Goal: Check status: Check status

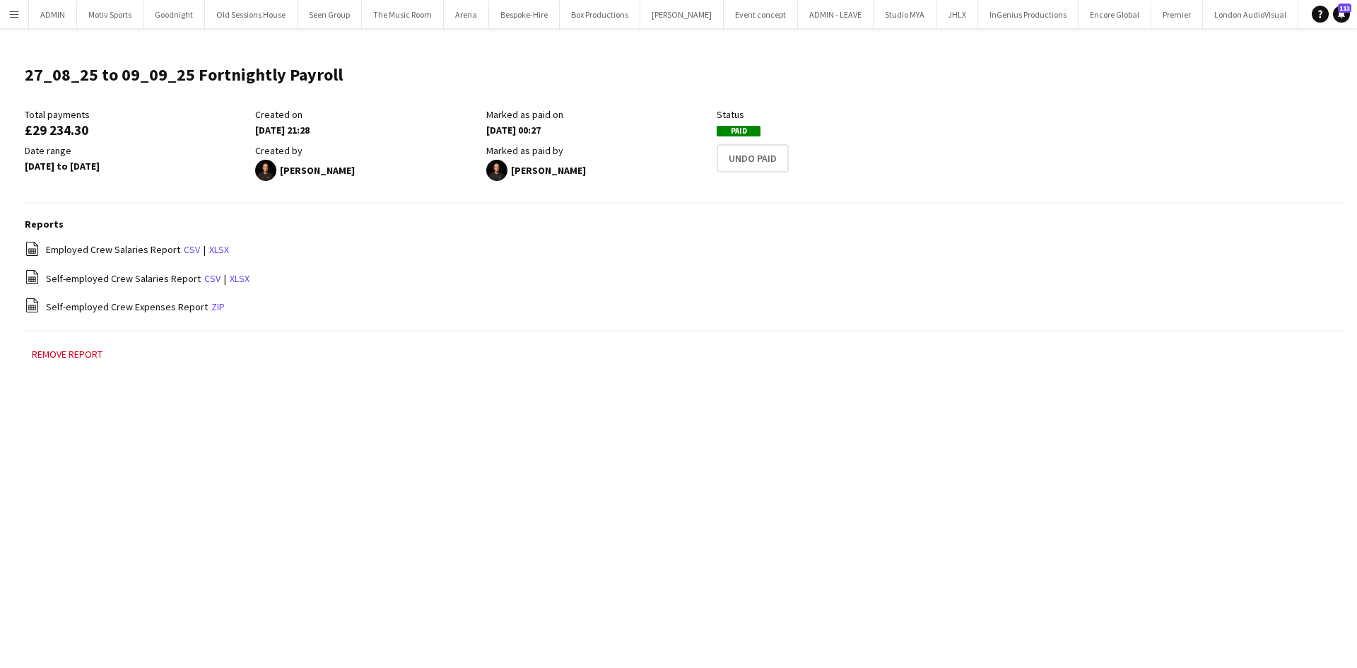
click at [24, 18] on button "Menu" at bounding box center [14, 14] width 28 height 28
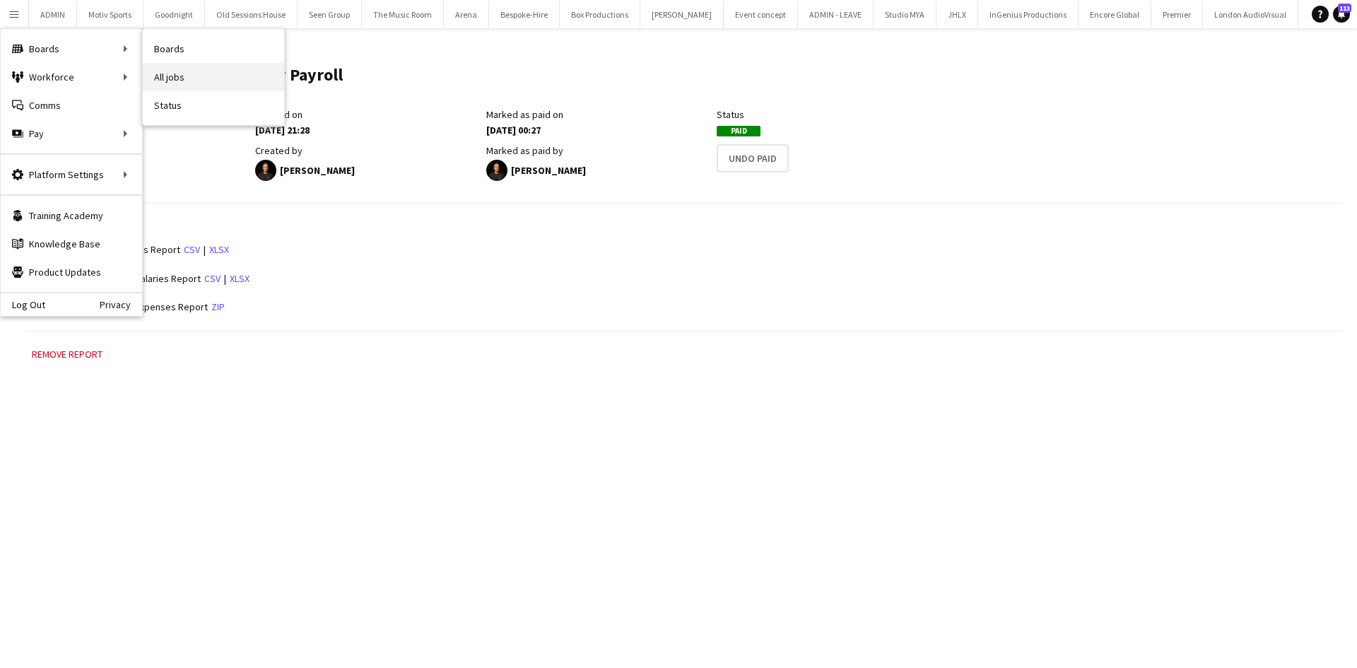
click at [170, 70] on link "All jobs" at bounding box center [213, 77] width 141 height 28
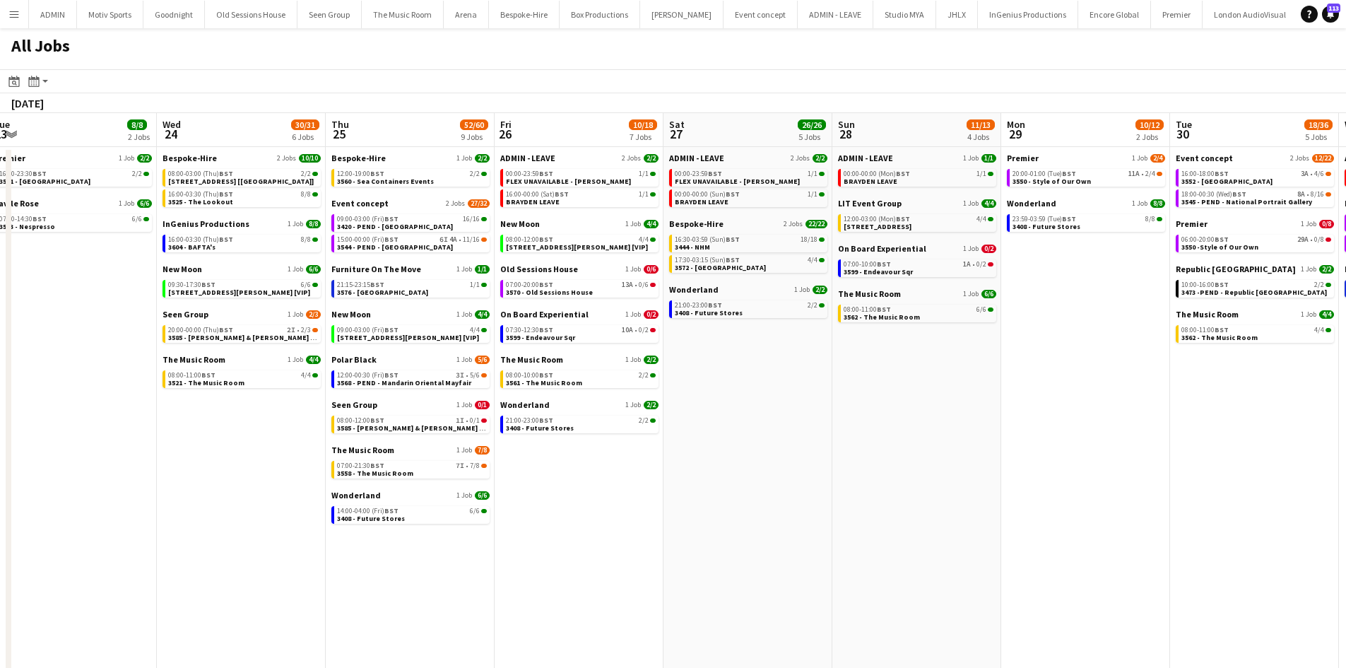
scroll to position [0, 714]
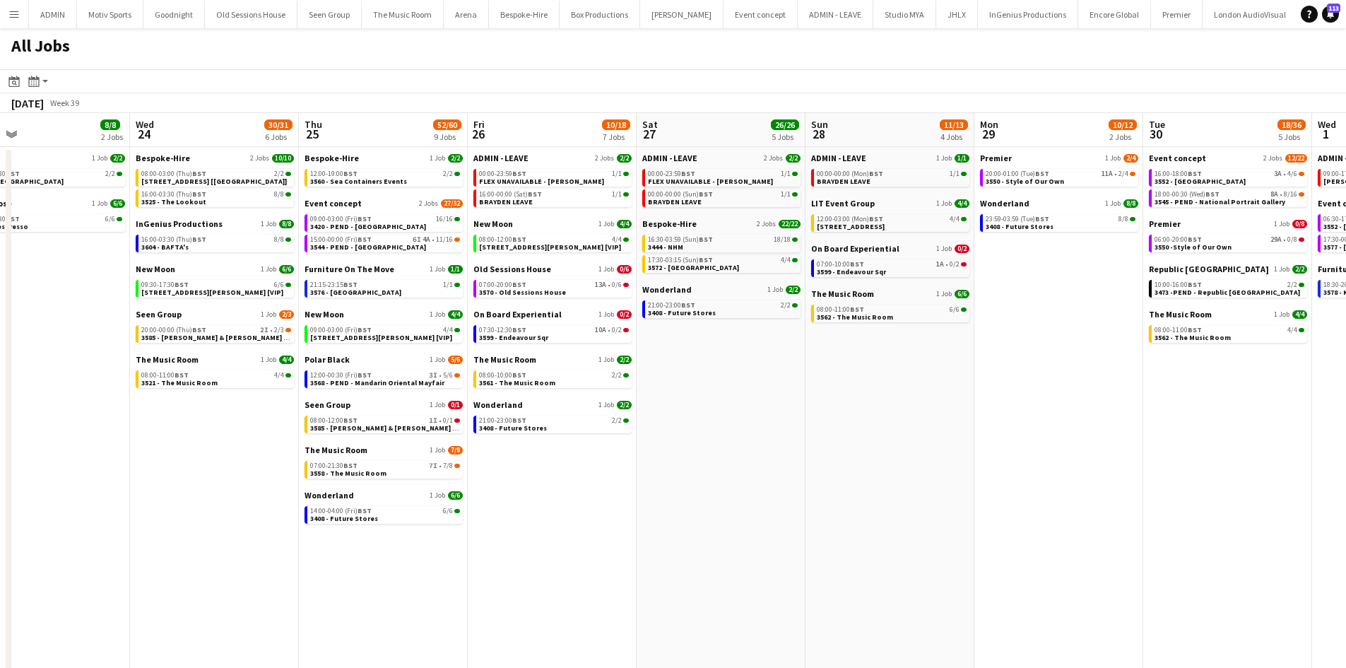
drag, startPoint x: 1091, startPoint y: 545, endPoint x: 714, endPoint y: 623, distance: 384.7
click at [714, 623] on app-calendar-viewport "Fri 19 39/40 10 Jobs Sat 20 27/28 8 Jobs Sun 21 50/51 12 Jobs Mon 22 56/56 9 Jo…" at bounding box center [673, 503] width 1346 height 781
click at [877, 177] on span "BST" at bounding box center [876, 173] width 14 height 9
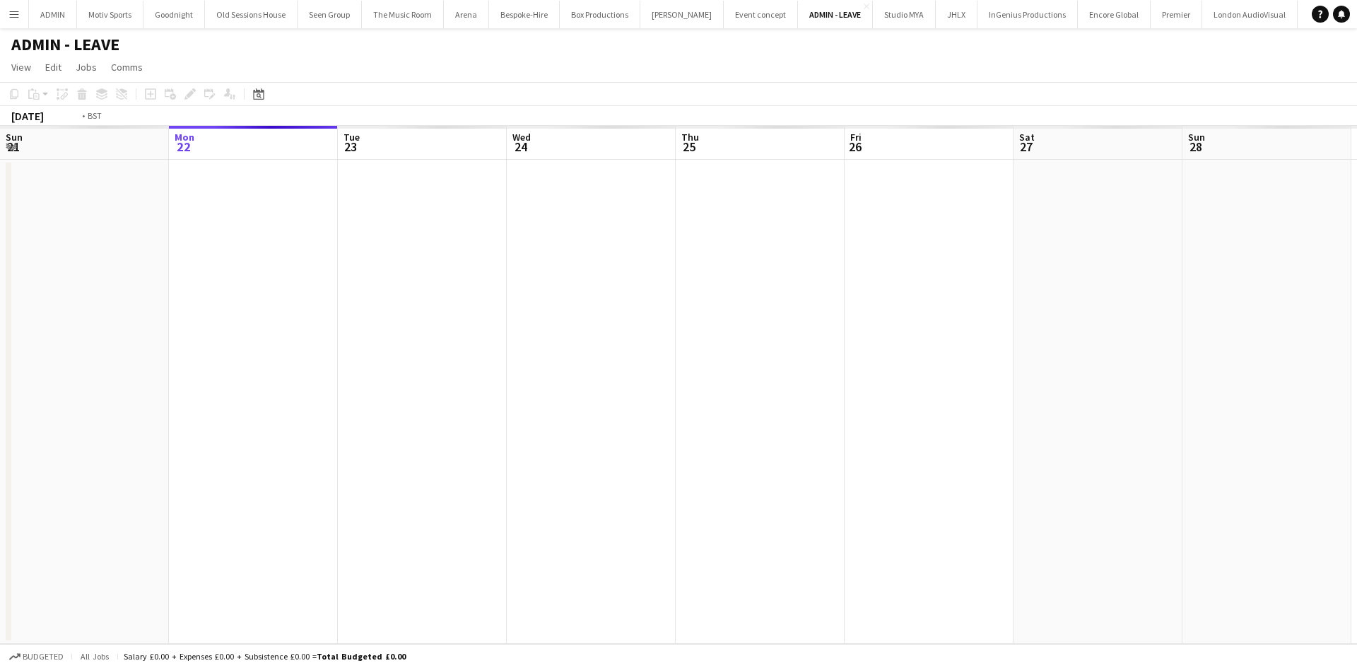
scroll to position [0, 486]
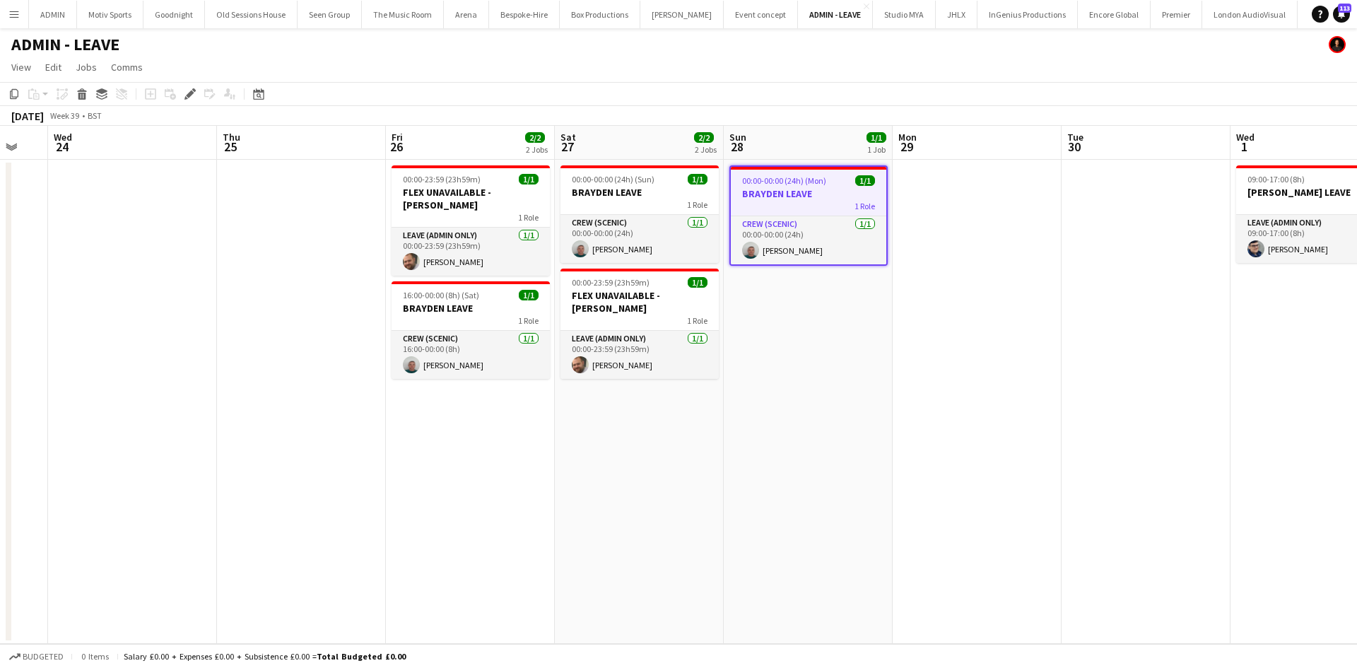
drag, startPoint x: 774, startPoint y: 533, endPoint x: 971, endPoint y: 526, distance: 196.5
click at [971, 526] on app-calendar-viewport "Mon 22 Tue 23 Wed 24 Thu 25 Fri 26 2/2 2 Jobs Sat 27 2/2 2 Jobs Sun 28 1/1 1 Jo…" at bounding box center [678, 385] width 1357 height 518
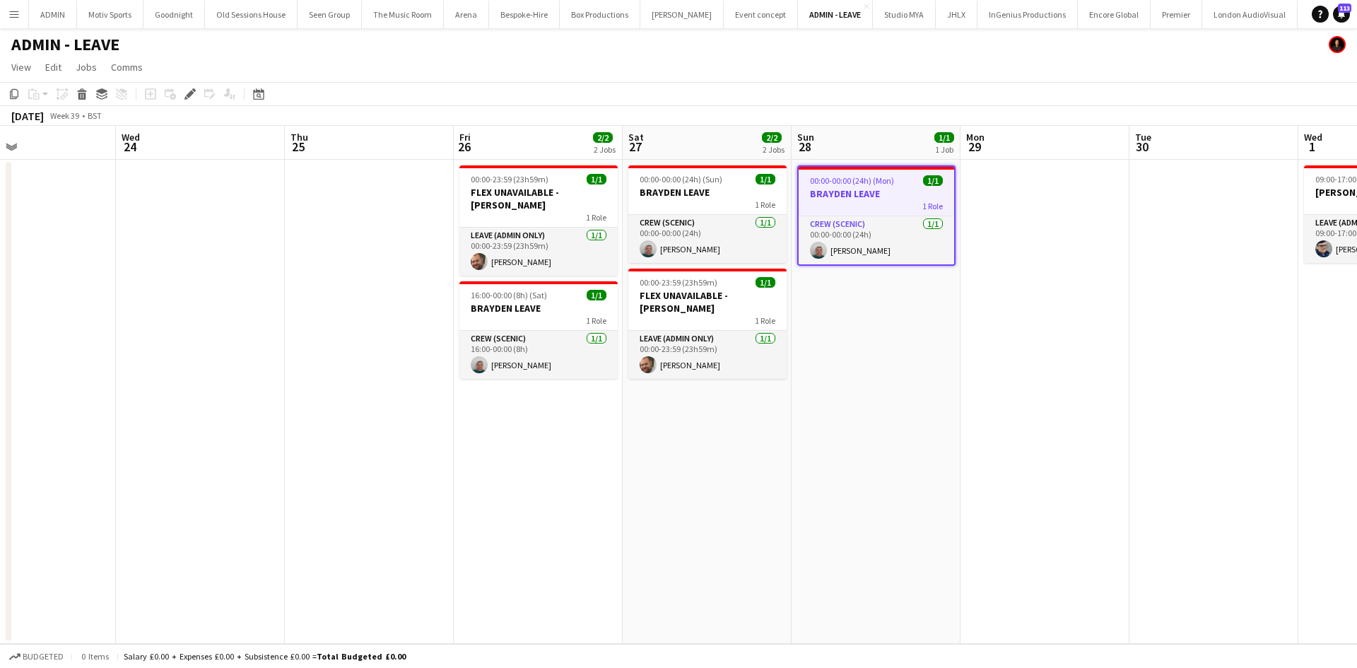
drag, startPoint x: 971, startPoint y: 526, endPoint x: 1039, endPoint y: 538, distance: 68.9
click at [1039, 538] on app-calendar-viewport "Sun 21 1/1 1 Job Mon 22 Tue 23 Wed 24 Thu 25 Fri 26 2/2 2 Jobs Sat 27 2/2 2 Job…" at bounding box center [678, 385] width 1357 height 518
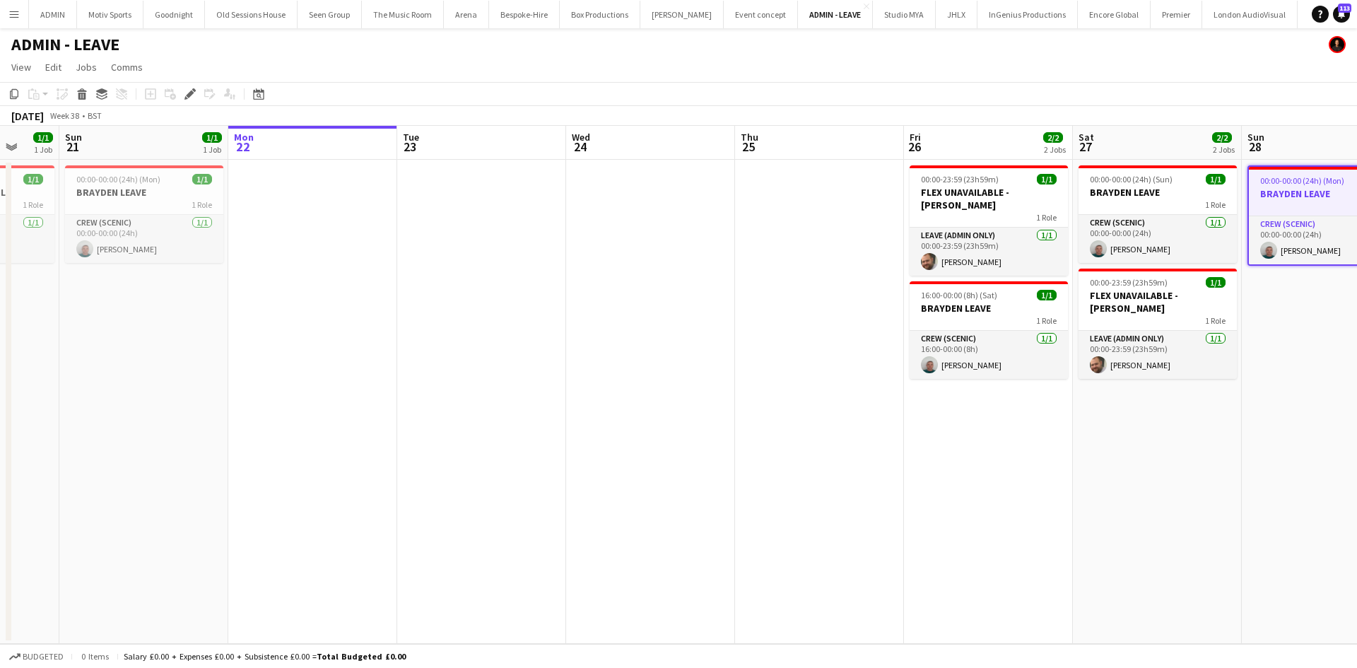
drag, startPoint x: 777, startPoint y: 567, endPoint x: 1015, endPoint y: 567, distance: 238.1
click at [1015, 567] on app-calendar-viewport "Fri 19 1/1 1 Job Sat 20 1/1 1 Job Sun 21 1/1 1 Job Mon 22 Tue 23 Wed 24 Thu 25 …" at bounding box center [678, 385] width 1357 height 518
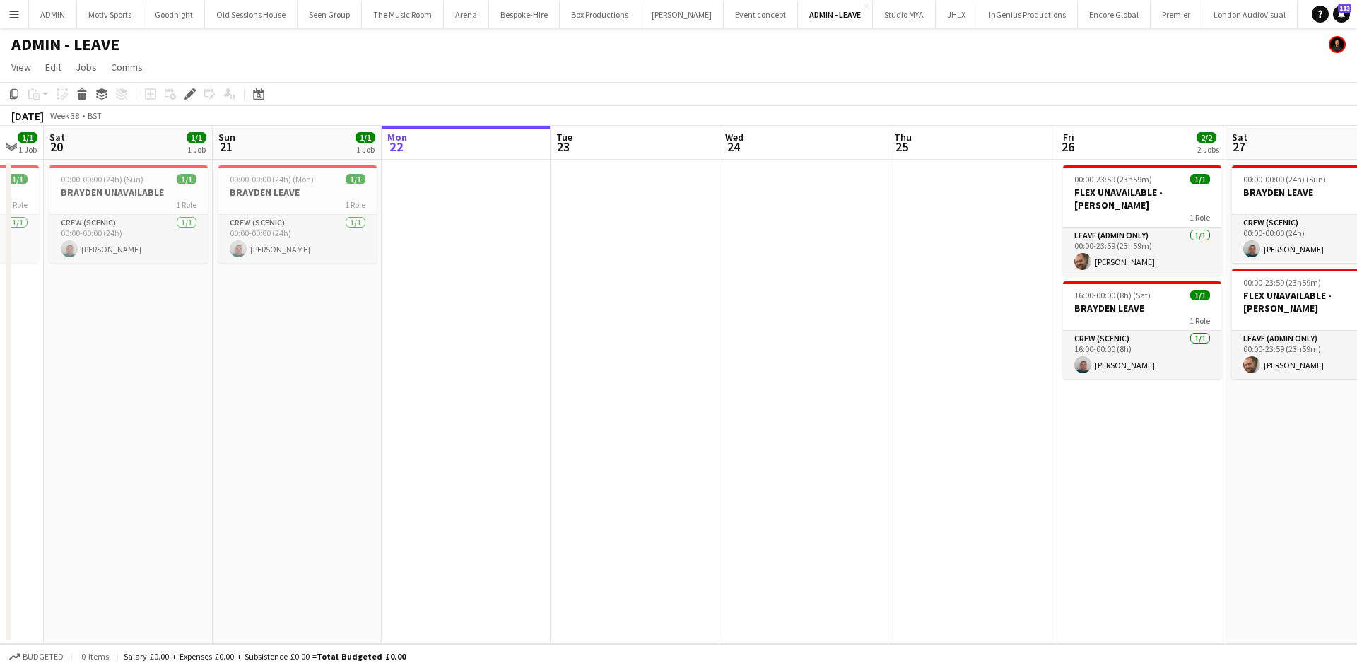
drag, startPoint x: 950, startPoint y: 561, endPoint x: 1227, endPoint y: 516, distance: 280.0
click at [1232, 519] on app-calendar-viewport "Thu 18 Fri 19 1/1 1 Job Sat 20 1/1 1 Job Sun 21 1/1 1 Job Mon 22 Tue 23 Wed 24 …" at bounding box center [678, 385] width 1357 height 518
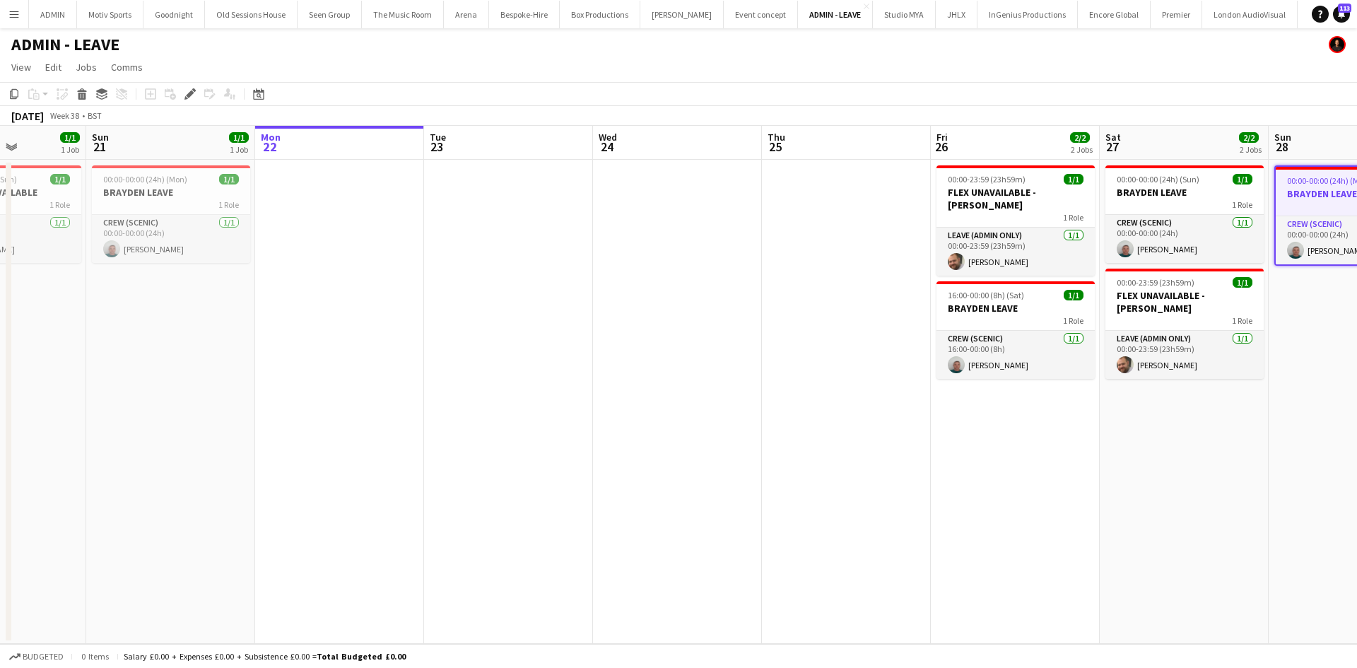
drag, startPoint x: 1055, startPoint y: 544, endPoint x: 1043, endPoint y: 545, distance: 12.1
click at [1043, 545] on app-calendar-viewport "Thu 18 Fri 19 1/1 1 Job Sat 20 1/1 1 Job Sun 21 1/1 1 Job Mon 22 Tue 23 Wed 24 …" at bounding box center [678, 385] width 1357 height 518
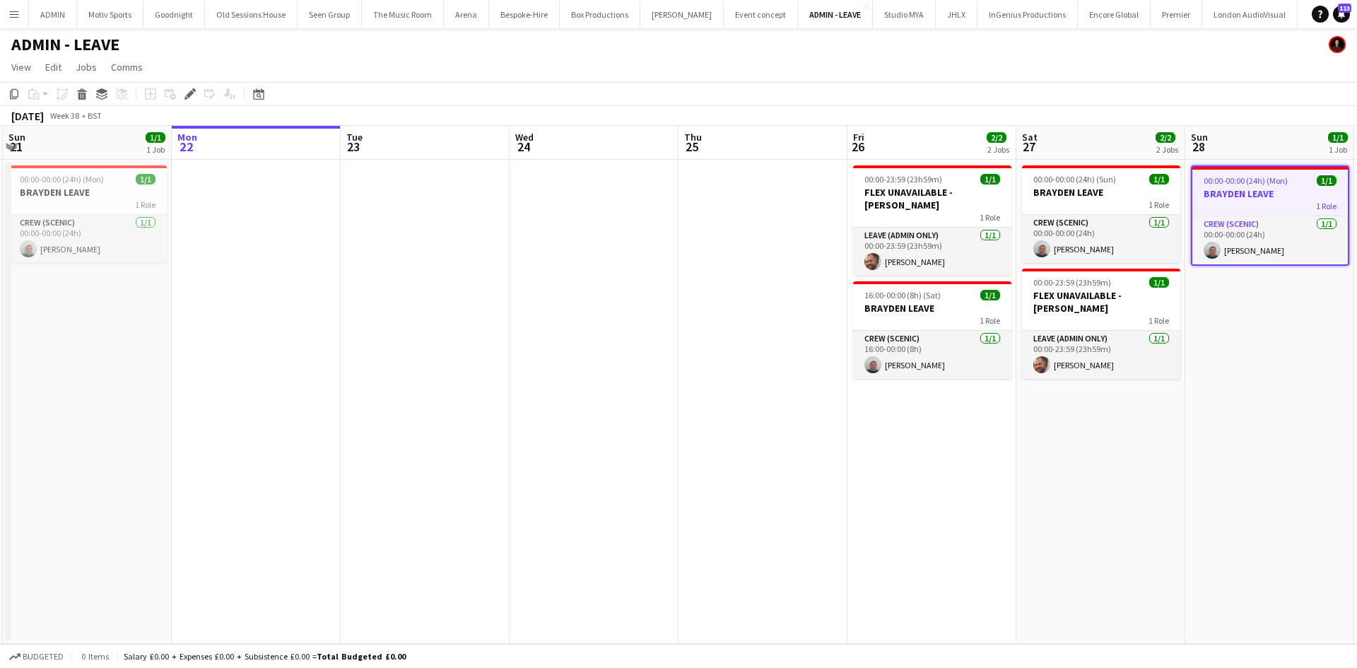
drag, startPoint x: 1043, startPoint y: 545, endPoint x: 969, endPoint y: 574, distance: 79.6
click at [969, 574] on app-calendar-viewport "Thu 18 Fri 19 1/1 1 Job Sat 20 1/1 1 Job Sun 21 1/1 1 Job Mon 22 Tue 23 Wed 24 …" at bounding box center [678, 385] width 1357 height 518
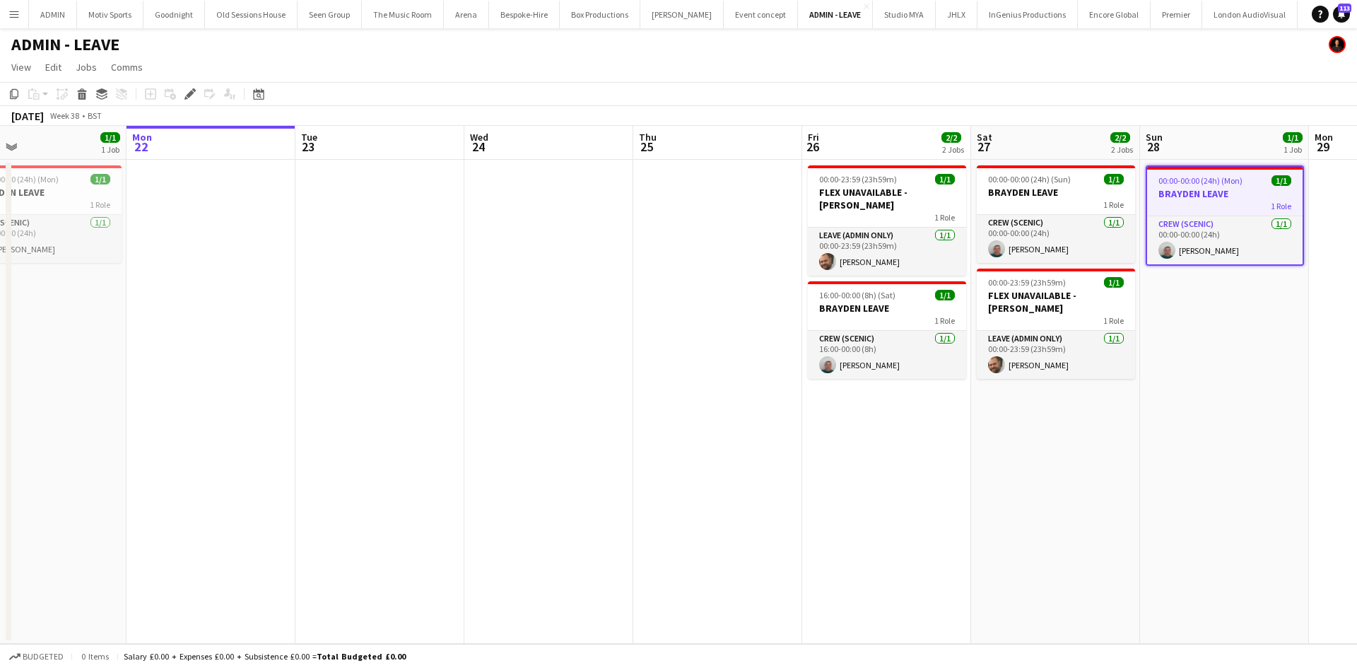
drag, startPoint x: 969, startPoint y: 574, endPoint x: 840, endPoint y: 597, distance: 130.6
click at [840, 598] on app-calendar-viewport "Thu 18 Fri 19 1/1 1 Job Sat 20 1/1 1 Job Sun 21 1/1 1 Job Mon 22 Tue 23 Wed 24 …" at bounding box center [678, 385] width 1357 height 518
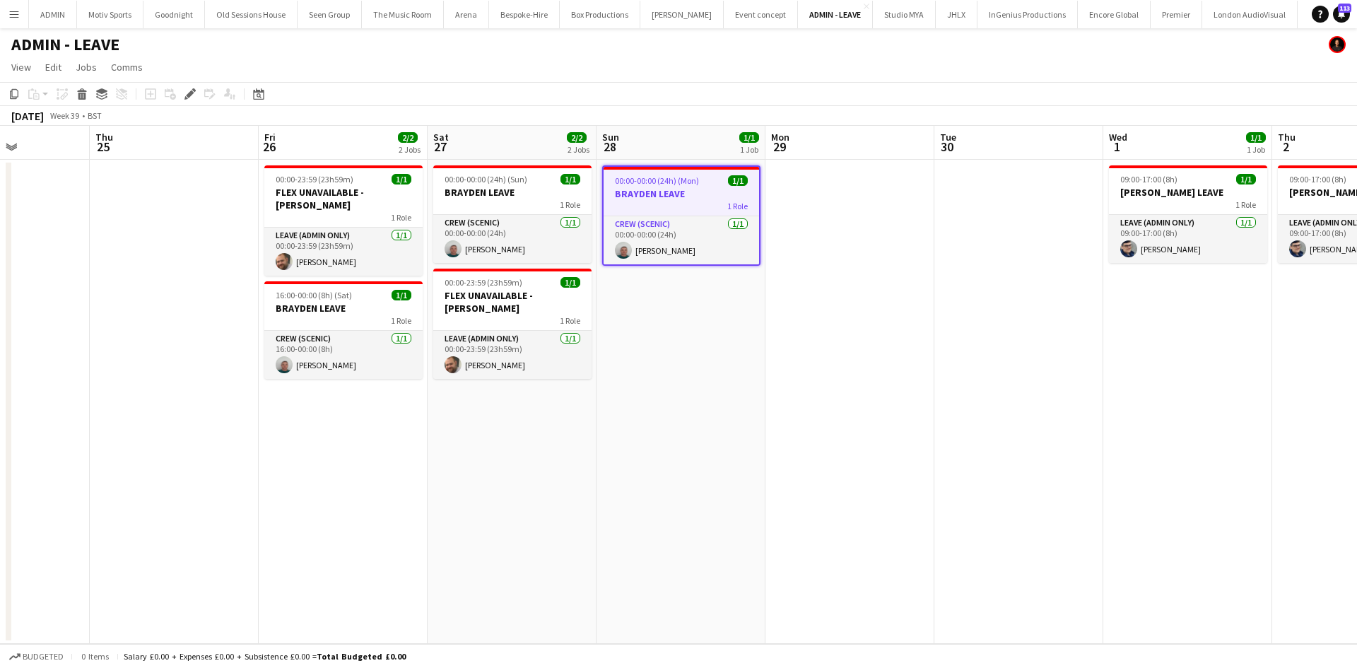
drag, startPoint x: 1148, startPoint y: 543, endPoint x: 786, endPoint y: 587, distance: 365.2
click at [766, 597] on app-calendar-viewport "Sun 21 1/1 1 Job Mon 22 Tue 23 Wed 24 Thu 25 Fri 26 2/2 2 Jobs Sat 27 2/2 2 Job…" at bounding box center [678, 385] width 1357 height 518
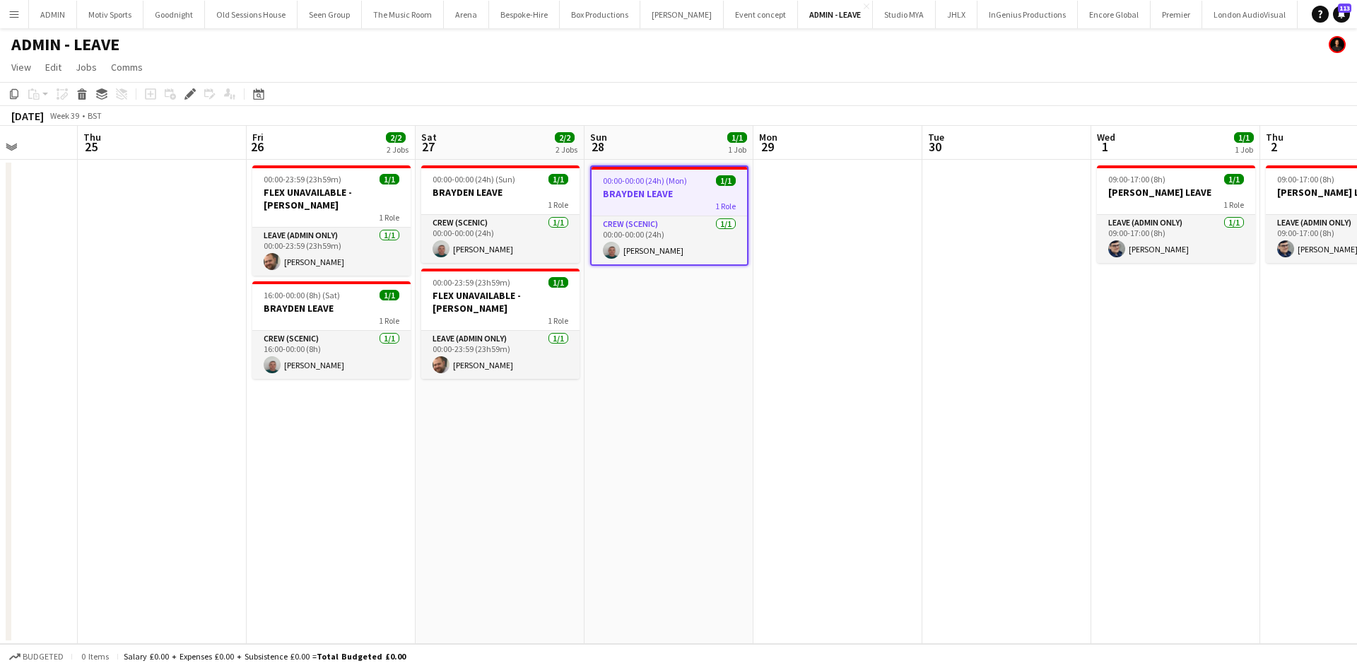
drag, startPoint x: 1184, startPoint y: 526, endPoint x: 851, endPoint y: 593, distance: 339.4
click at [851, 593] on app-calendar-viewport "Sun 21 1/1 1 Job Mon 22 Tue 23 Wed 24 Thu 25 Fri 26 2/2 2 Jobs Sat 27 2/2 2 Job…" at bounding box center [678, 385] width 1357 height 518
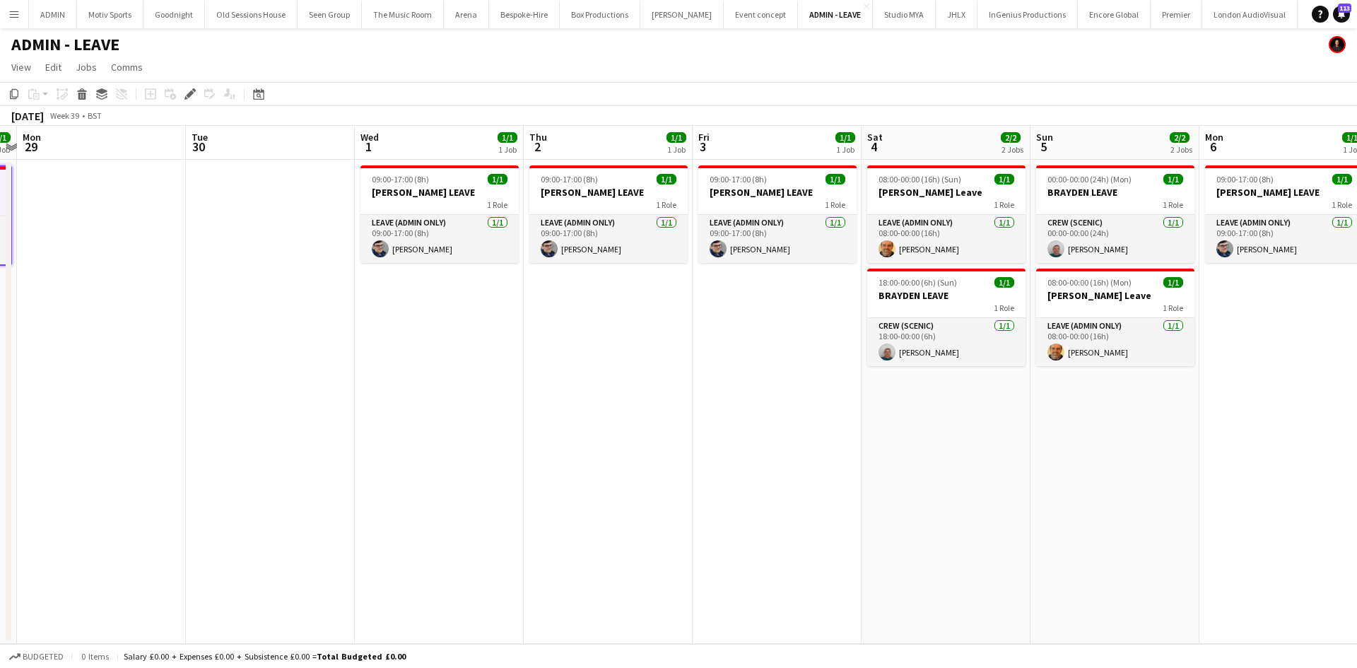
drag, startPoint x: 920, startPoint y: 577, endPoint x: 519, endPoint y: 622, distance: 403.1
click at [516, 625] on app-calendar-viewport "Thu 25 Fri 26 2/2 2 Jobs Sat 27 2/2 2 Jobs Sun 28 1/1 1 Job Mon 29 Tue 30 Wed 1…" at bounding box center [678, 385] width 1357 height 518
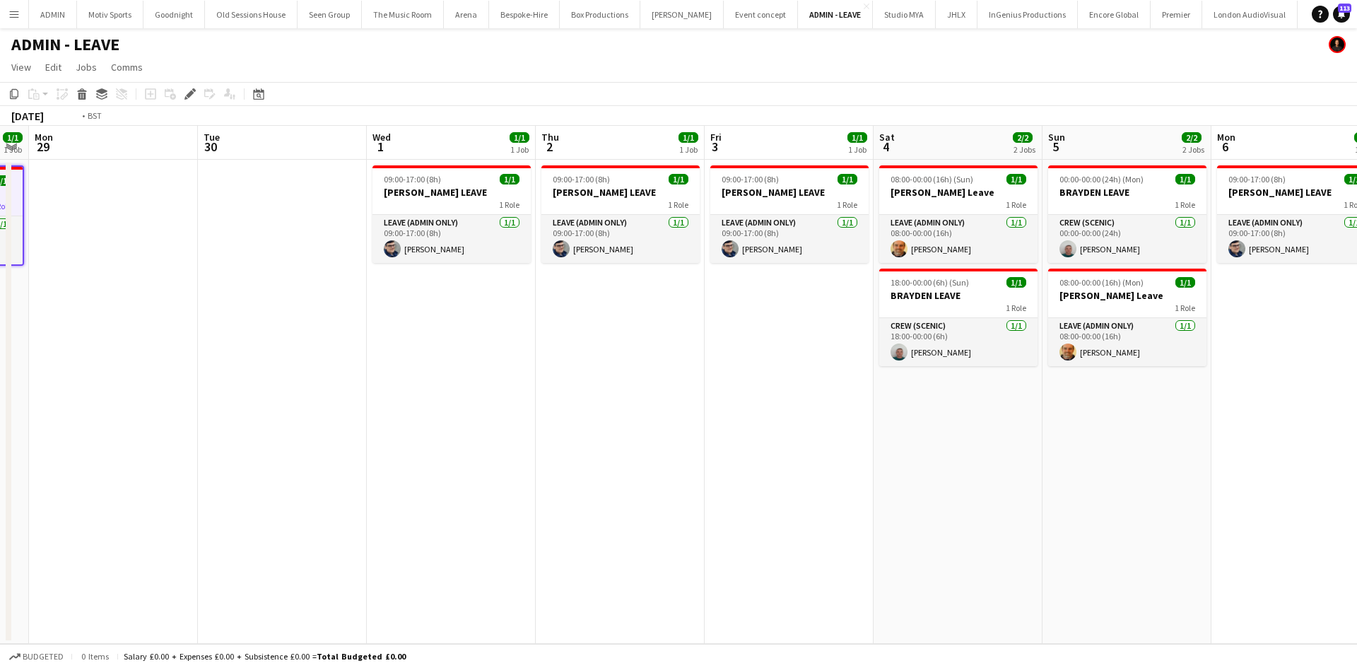
drag, startPoint x: 1024, startPoint y: 548, endPoint x: 776, endPoint y: 591, distance: 251.9
click at [731, 604] on app-calendar-viewport "Thu 25 Fri 26 2/2 2 Jobs Sat 27 2/2 2 Jobs Sun 28 1/1 1 Job Mon 29 Tue 30 Wed 1…" at bounding box center [678, 385] width 1357 height 518
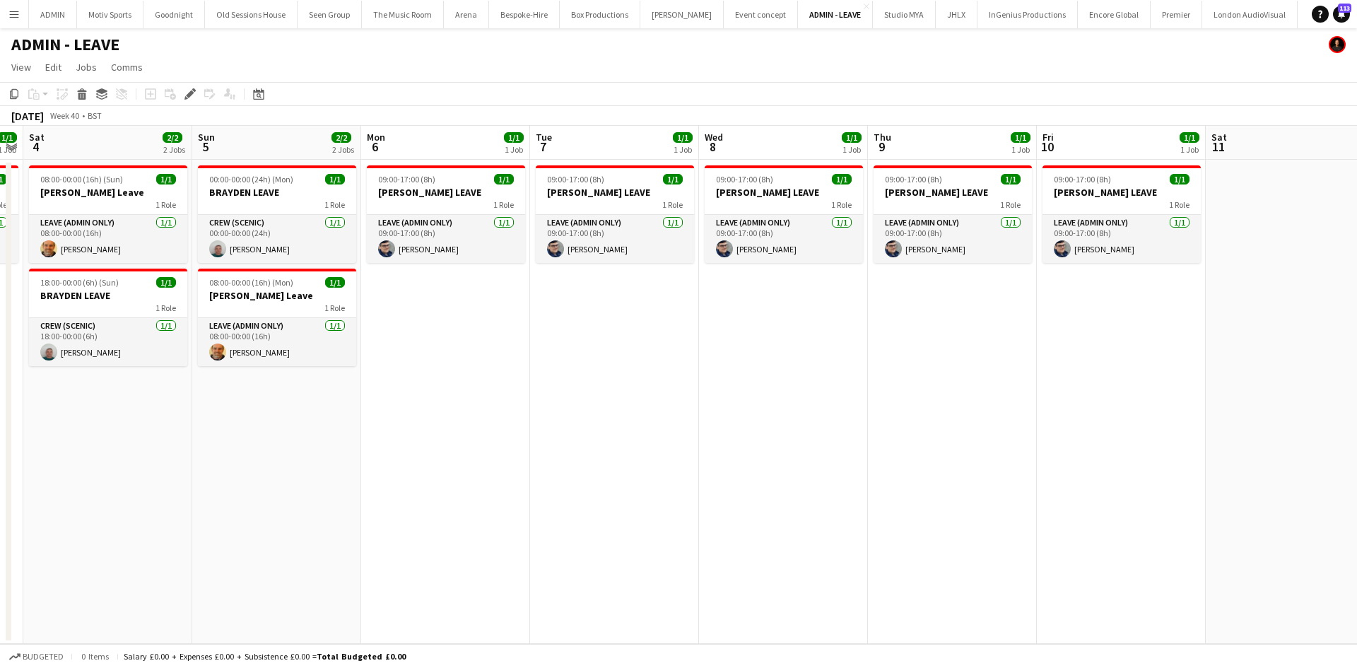
drag, startPoint x: 675, startPoint y: 545, endPoint x: 406, endPoint y: 546, distance: 269.2
click at [406, 546] on app-calendar-viewport "Tue 30 Wed 1 1/1 1 Job Thu 2 1/1 1 Job Fri 3 1/1 1 Job Sat 4 2/2 2 Jobs Sun 5 2…" at bounding box center [678, 385] width 1357 height 518
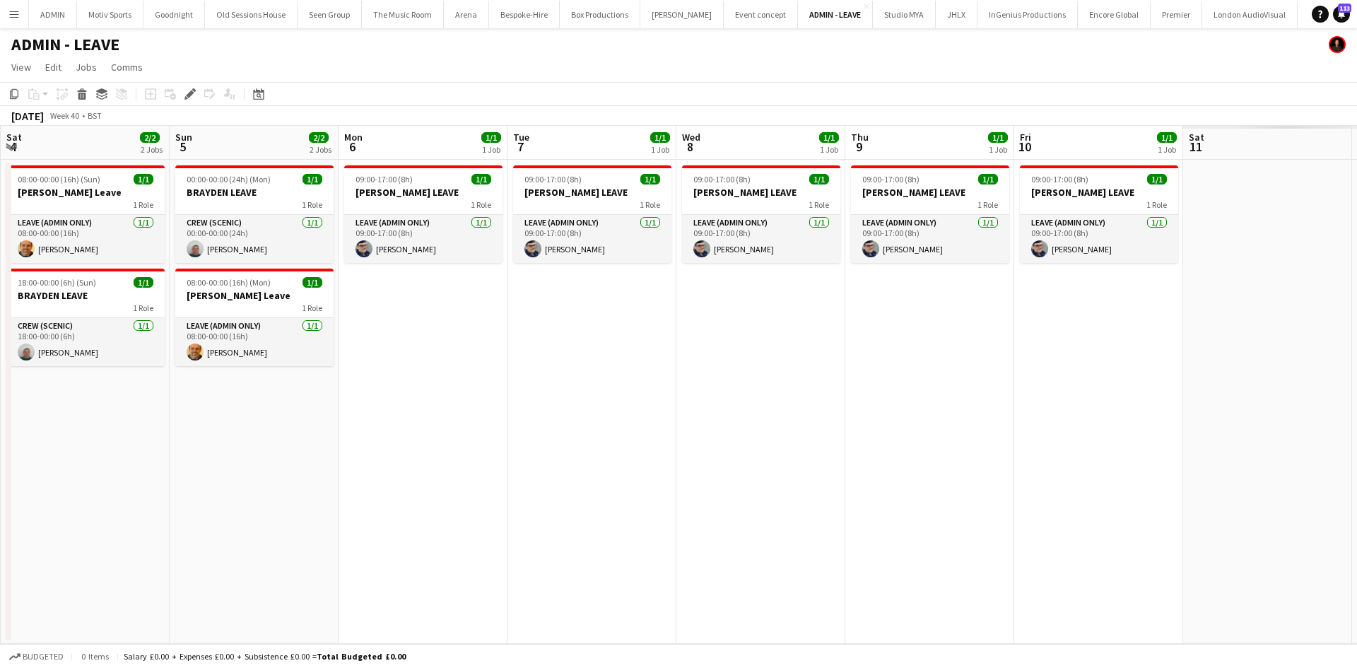
drag, startPoint x: 687, startPoint y: 590, endPoint x: 675, endPoint y: 593, distance: 12.3
click at [675, 593] on app-calendar-viewport "Tue 30 Wed 1 1/1 1 Job Thu 2 1/1 1 Job Fri 3 1/1 1 Job Sat 4 2/2 2 Jobs Sun 5 2…" at bounding box center [678, 385] width 1357 height 518
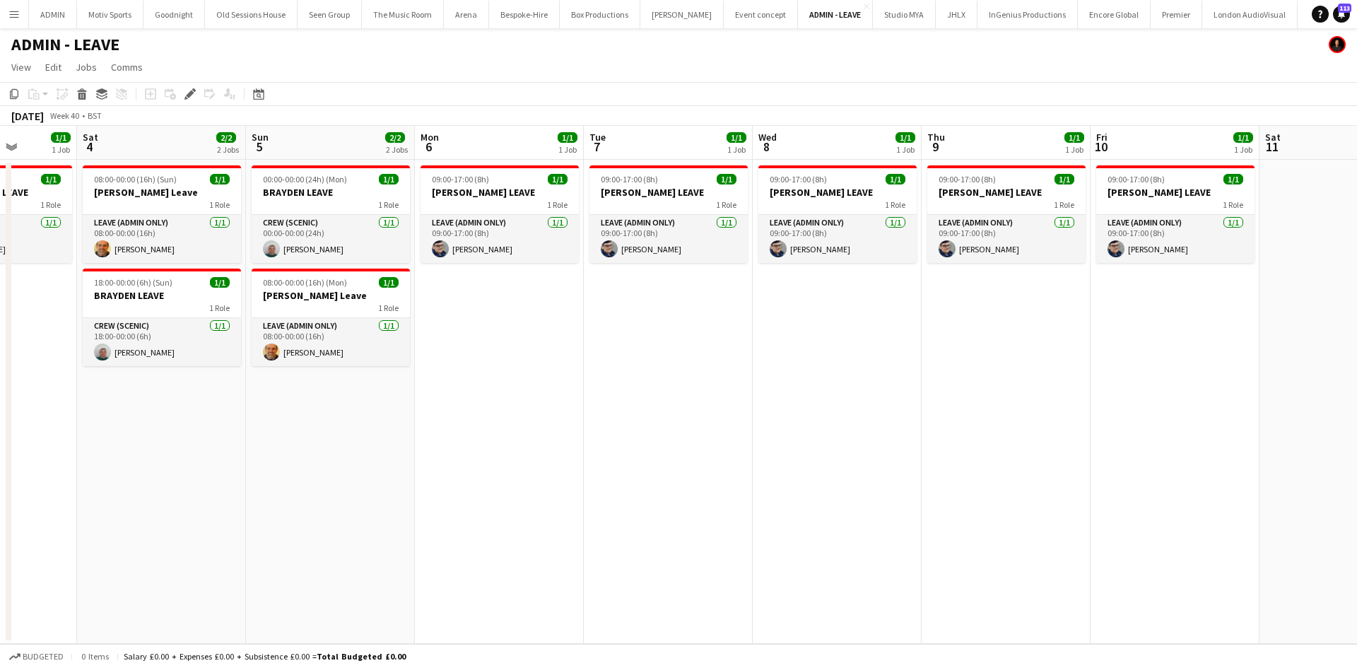
drag, startPoint x: 701, startPoint y: 586, endPoint x: 1294, endPoint y: 523, distance: 596.2
click at [1294, 524] on app-calendar-viewport "Wed 1 1/1 1 Job Thu 2 1/1 1 Job Fri 3 1/1 1 Job Sat 4 2/2 2 Jobs Sun 5 2/2 2 Jo…" at bounding box center [678, 385] width 1357 height 518
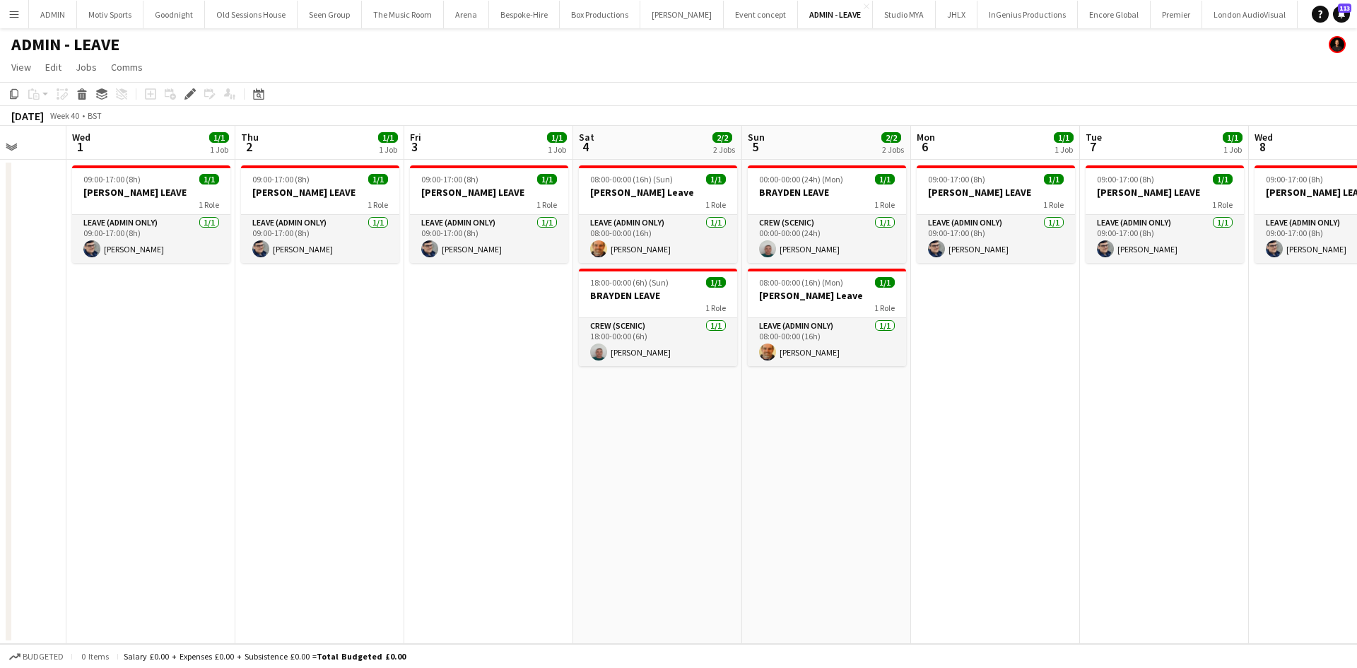
drag, startPoint x: 996, startPoint y: 528, endPoint x: 1154, endPoint y: 528, distance: 158.3
click at [1154, 528] on app-calendar-viewport "Mon 29 Tue 30 Wed 1 1/1 1 Job Thu 2 1/1 1 Job Fri 3 1/1 1 Job Sat 4 2/2 2 Jobs …" at bounding box center [678, 385] width 1357 height 518
click at [1005, 543] on app-date-cell "09:00-17:00 (8h) 1/1 ANDY LEAVE 1 Role Leave (admin only) 1/1 09:00-17:00 (8h) …" at bounding box center [995, 402] width 169 height 484
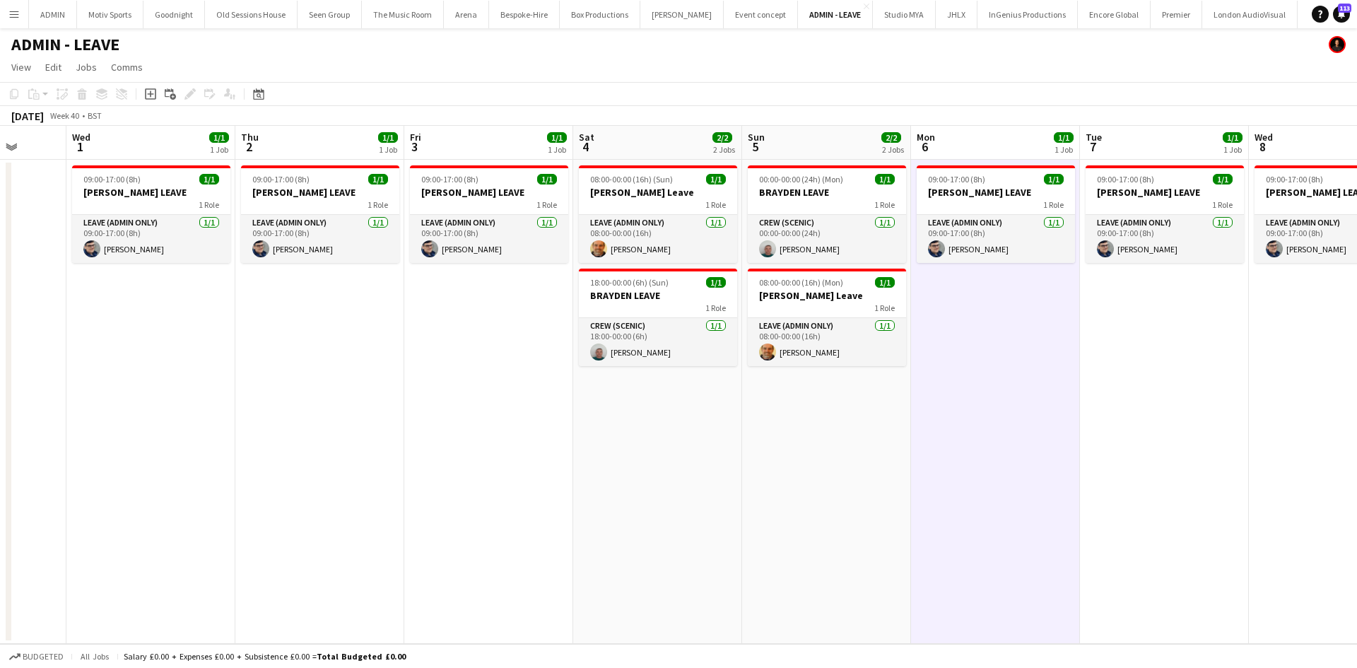
click at [703, 562] on app-date-cell "08:00-00:00 (16h) (Sun) 1/1 Shane Leave 1 Role Leave (admin only) 1/1 08:00-00:…" at bounding box center [657, 402] width 169 height 484
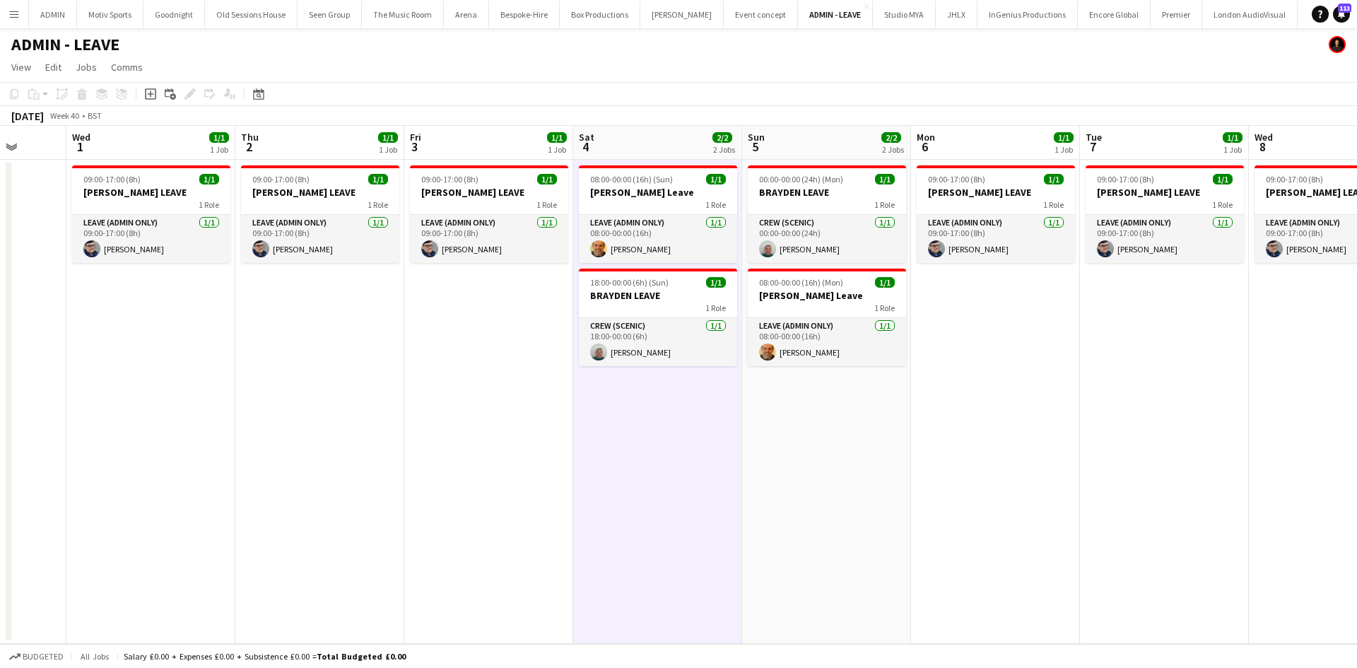
click at [458, 533] on app-date-cell "09:00-17:00 (8h) 1/1 ANDY LEAVE 1 Role Leave (admin only) 1/1 09:00-17:00 (8h) …" at bounding box center [488, 402] width 169 height 484
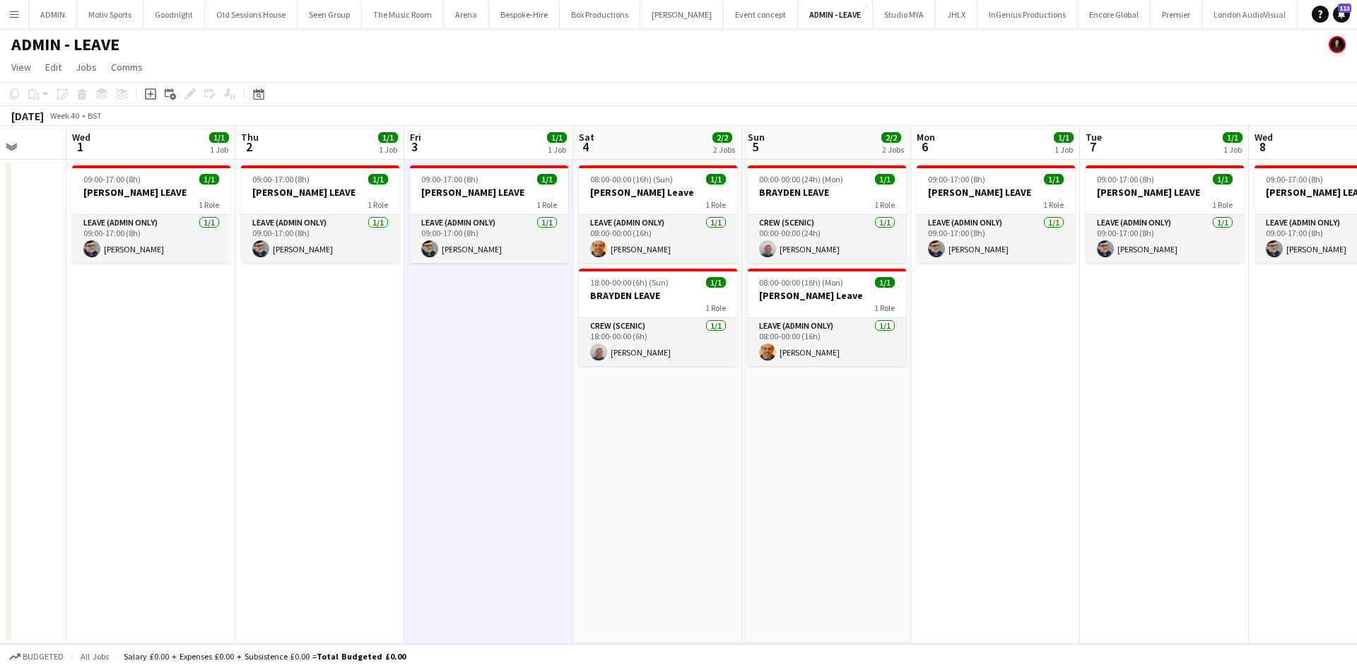
click at [220, 492] on app-date-cell "09:00-17:00 (8h) 1/1 ANDY LEAVE 1 Role Leave (admin only) 1/1 09:00-17:00 (8h) …" at bounding box center [150, 402] width 169 height 484
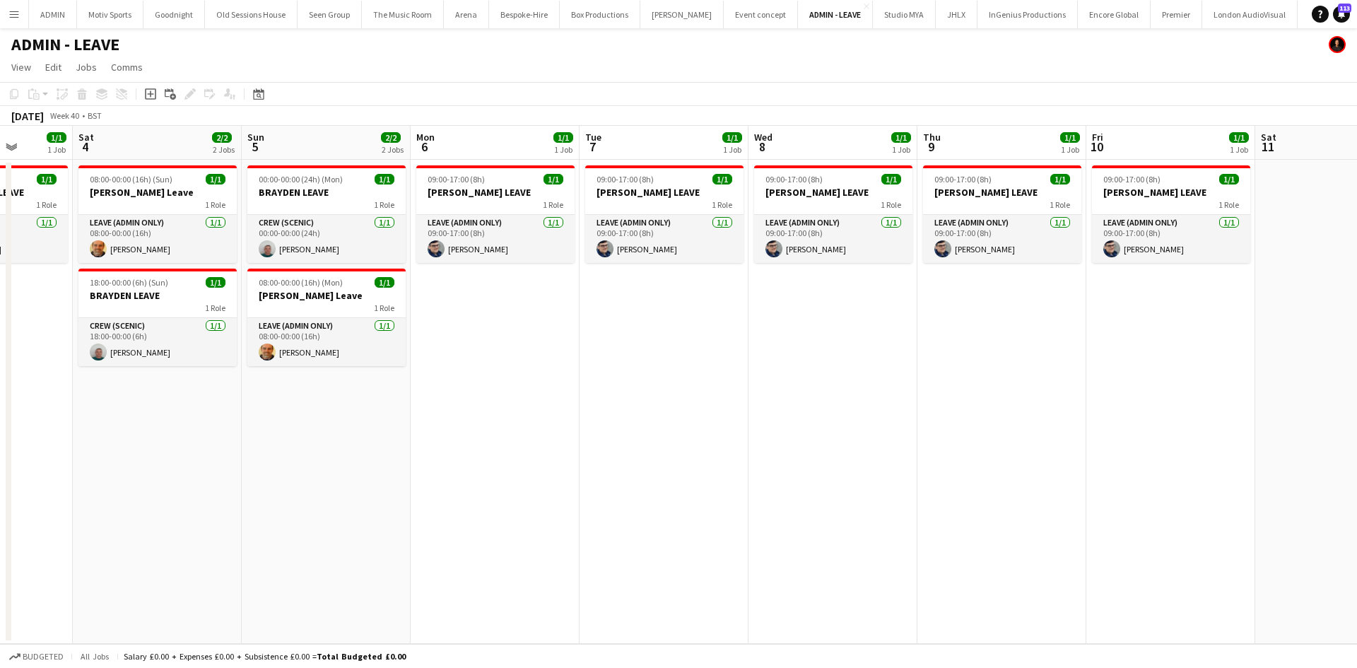
drag, startPoint x: 1095, startPoint y: 565, endPoint x: 579, endPoint y: 578, distance: 516.0
click at [581, 606] on app-calendar-viewport "Tue 30 Wed 1 1/1 1 Job Thu 2 1/1 1 Job Fri 3 1/1 1 Job Sat 4 2/2 2 Jobs Sun 5 2…" at bounding box center [678, 385] width 1357 height 518
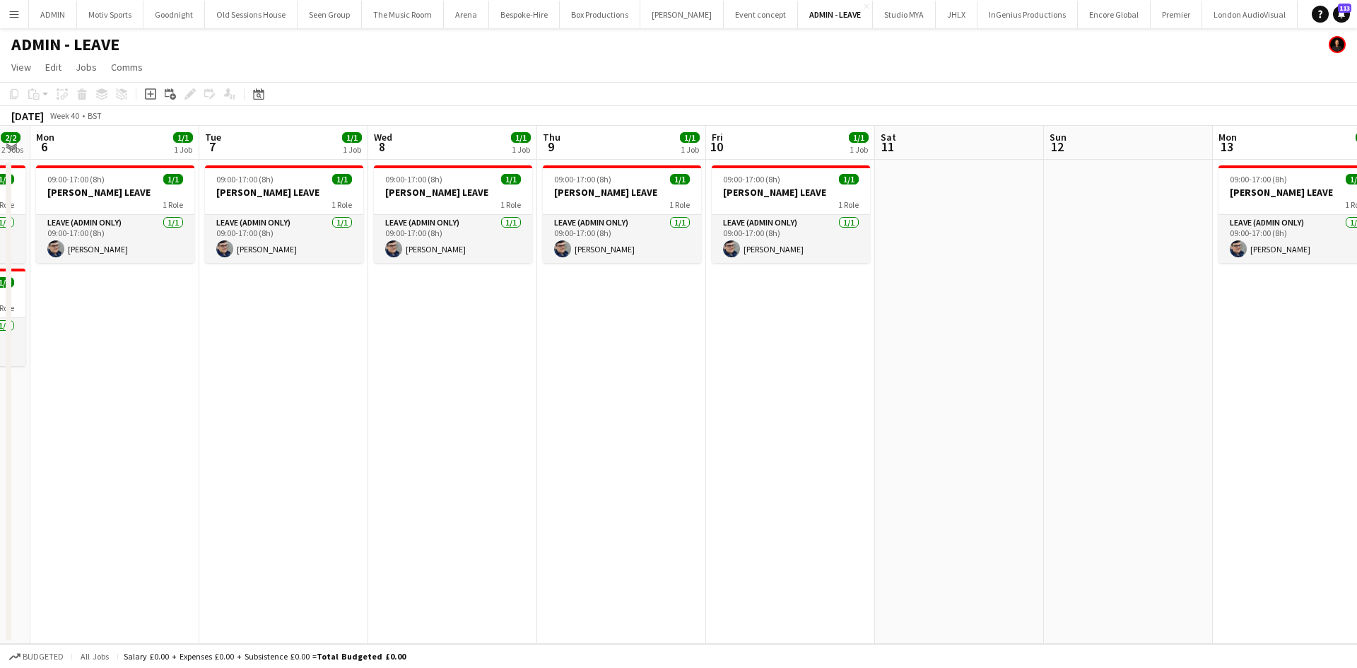
drag, startPoint x: 921, startPoint y: 519, endPoint x: 759, endPoint y: 548, distance: 164.4
click at [784, 544] on app-calendar-viewport "Thu 2 1/1 1 Job Fri 3 1/1 1 Job Sat 4 2/2 2 Jobs Sun 5 2/2 2 Jobs Mon 6 1/1 1 J…" at bounding box center [678, 385] width 1357 height 518
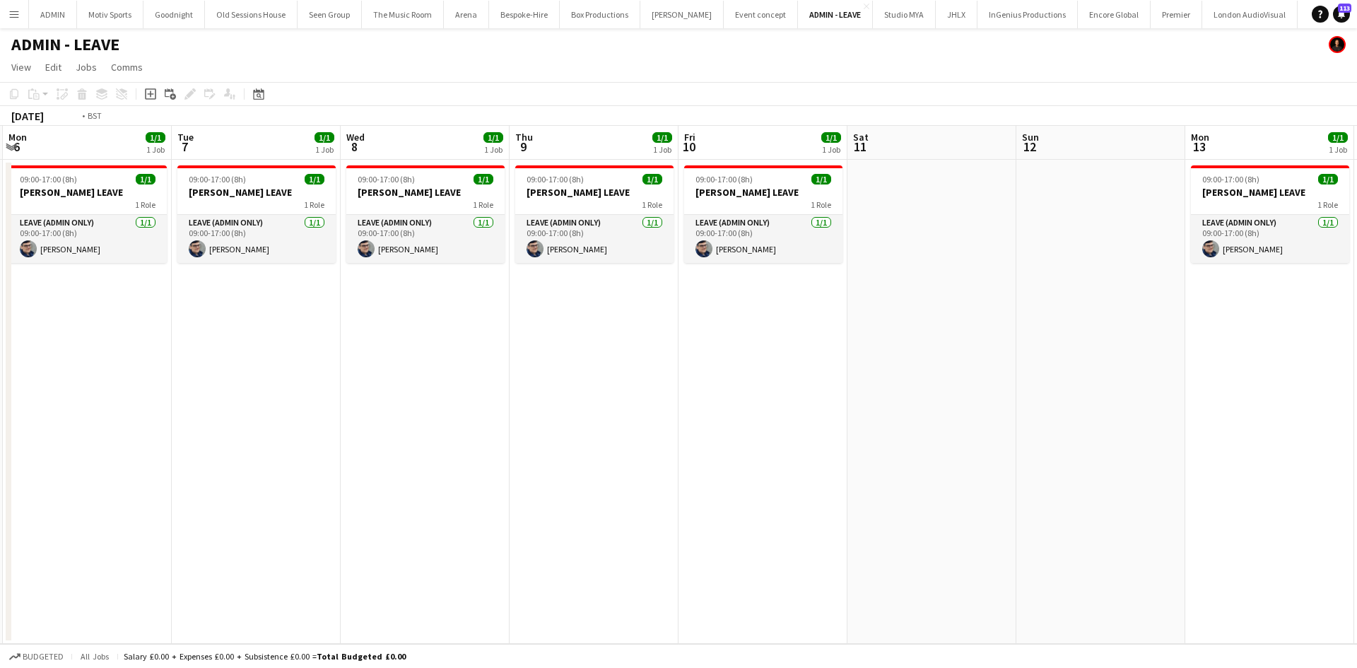
drag, startPoint x: 914, startPoint y: 524, endPoint x: 606, endPoint y: 582, distance: 313.3
click at [611, 582] on app-calendar-viewport "Thu 2 1/1 1 Job Fri 3 1/1 1 Job Sat 4 2/2 2 Jobs Sun 5 2/2 2 Jobs Mon 6 1/1 1 J…" at bounding box center [678, 385] width 1357 height 518
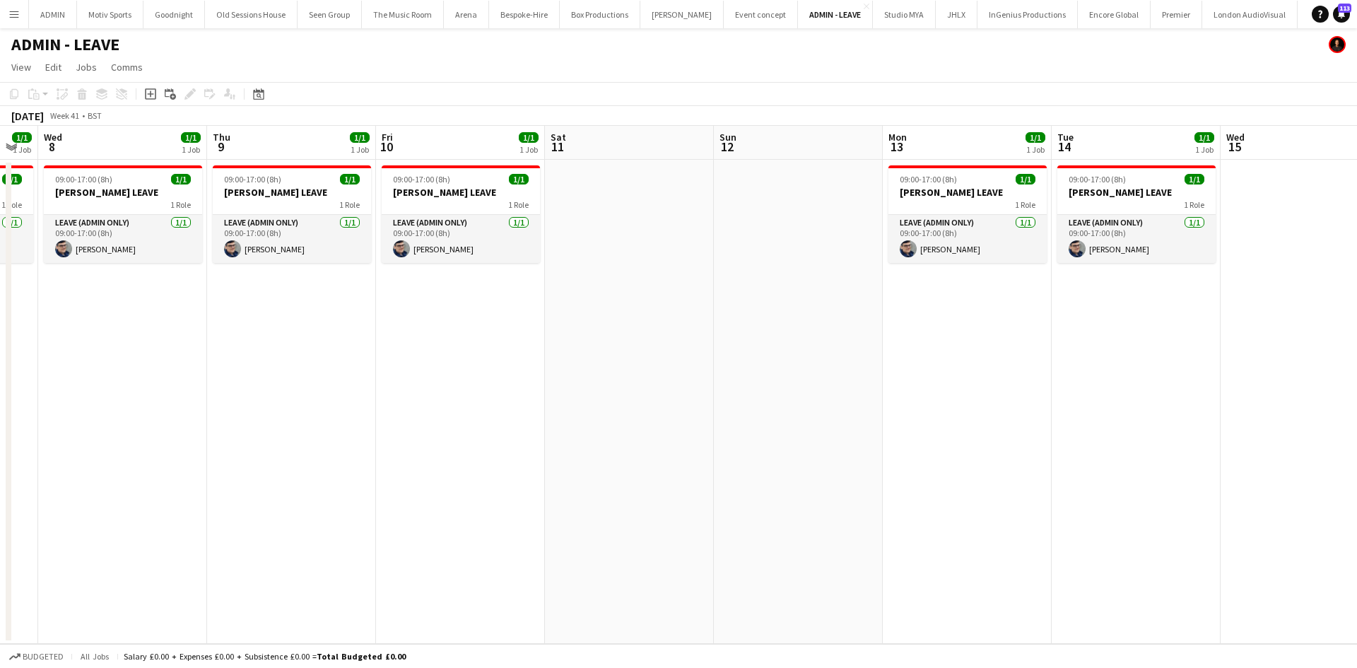
drag, startPoint x: 1092, startPoint y: 508, endPoint x: 863, endPoint y: 550, distance: 233.5
click at [904, 548] on app-calendar-viewport "Sat 4 2/2 2 Jobs Sun 5 2/2 2 Jobs Mon 6 1/1 1 Job Tue 7 1/1 1 Job Wed 8 1/1 1 J…" at bounding box center [678, 385] width 1357 height 518
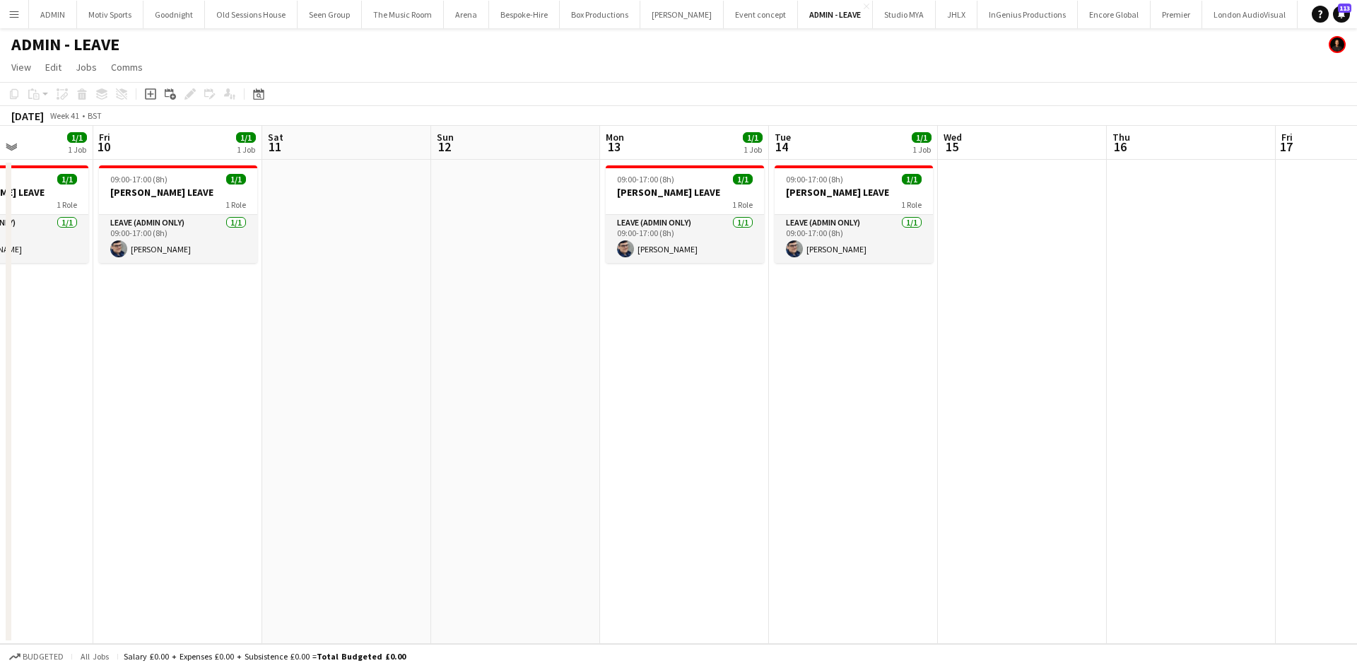
drag, startPoint x: 610, startPoint y: 533, endPoint x: 1251, endPoint y: 468, distance: 644.8
click at [1128, 513] on app-calendar-viewport "Mon 6 1/1 1 Job Tue 7 1/1 1 Job Wed 8 1/1 1 Job Thu 9 1/1 1 Job Fri 10 1/1 1 Jo…" at bounding box center [678, 385] width 1357 height 518
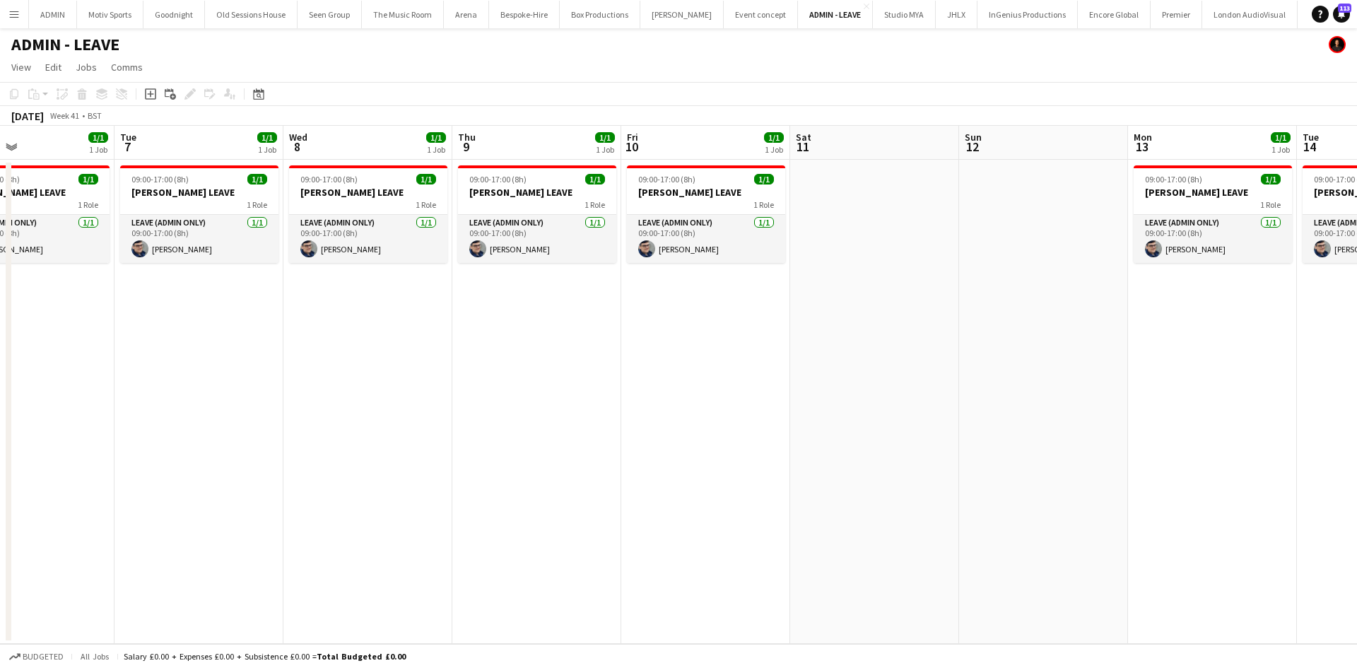
click at [17, 14] on app-icon "Menu" at bounding box center [13, 13] width 11 height 11
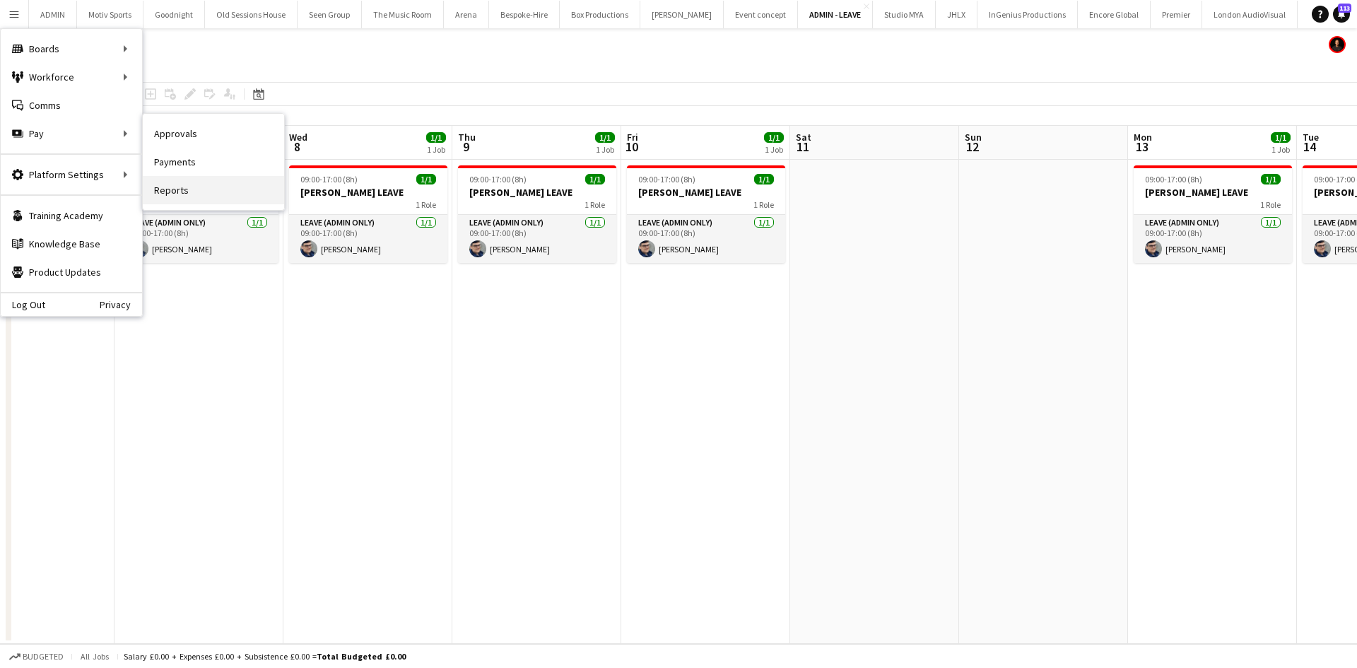
click at [206, 194] on link "Reports" at bounding box center [213, 190] width 141 height 28
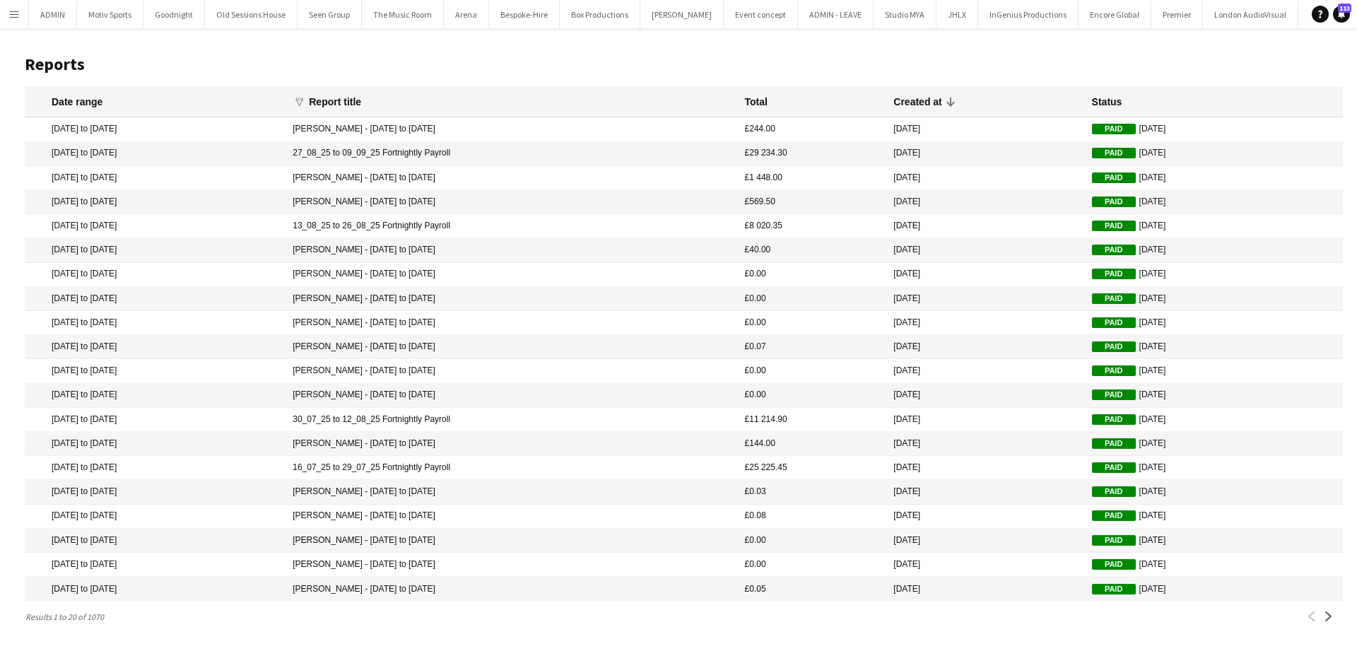
click at [15, 20] on button "Menu" at bounding box center [14, 14] width 28 height 28
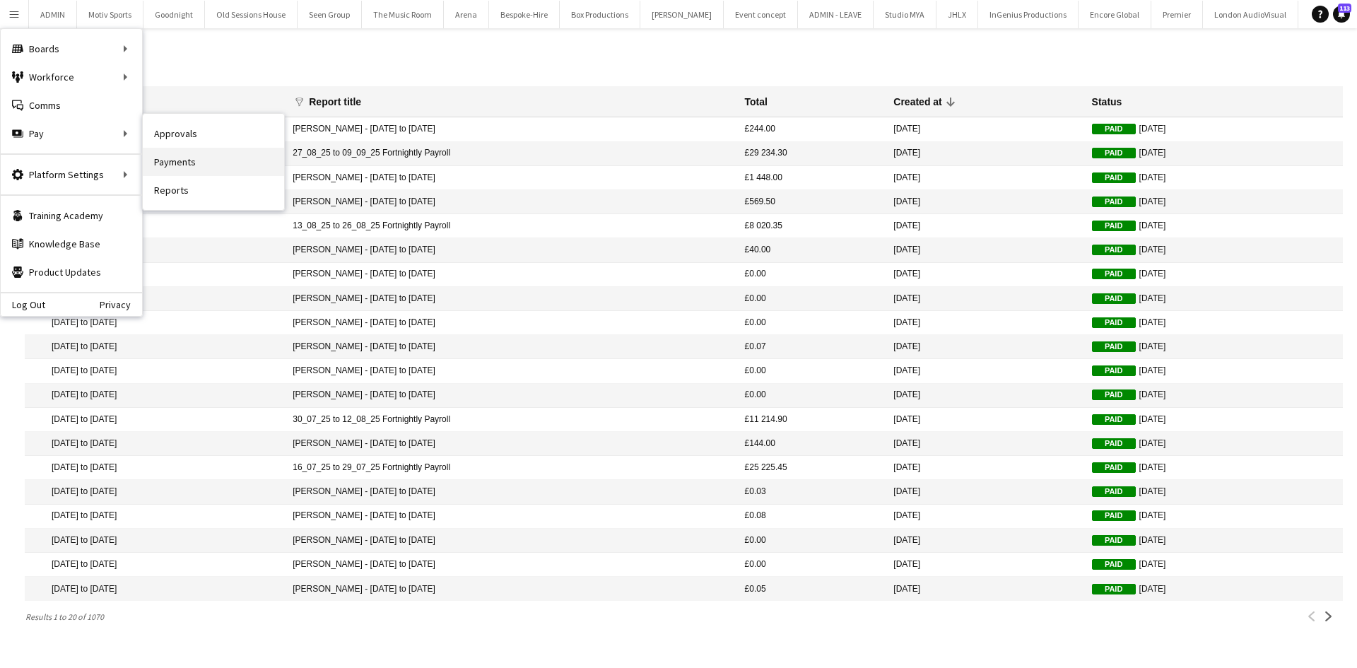
click at [216, 157] on link "Payments" at bounding box center [213, 162] width 141 height 28
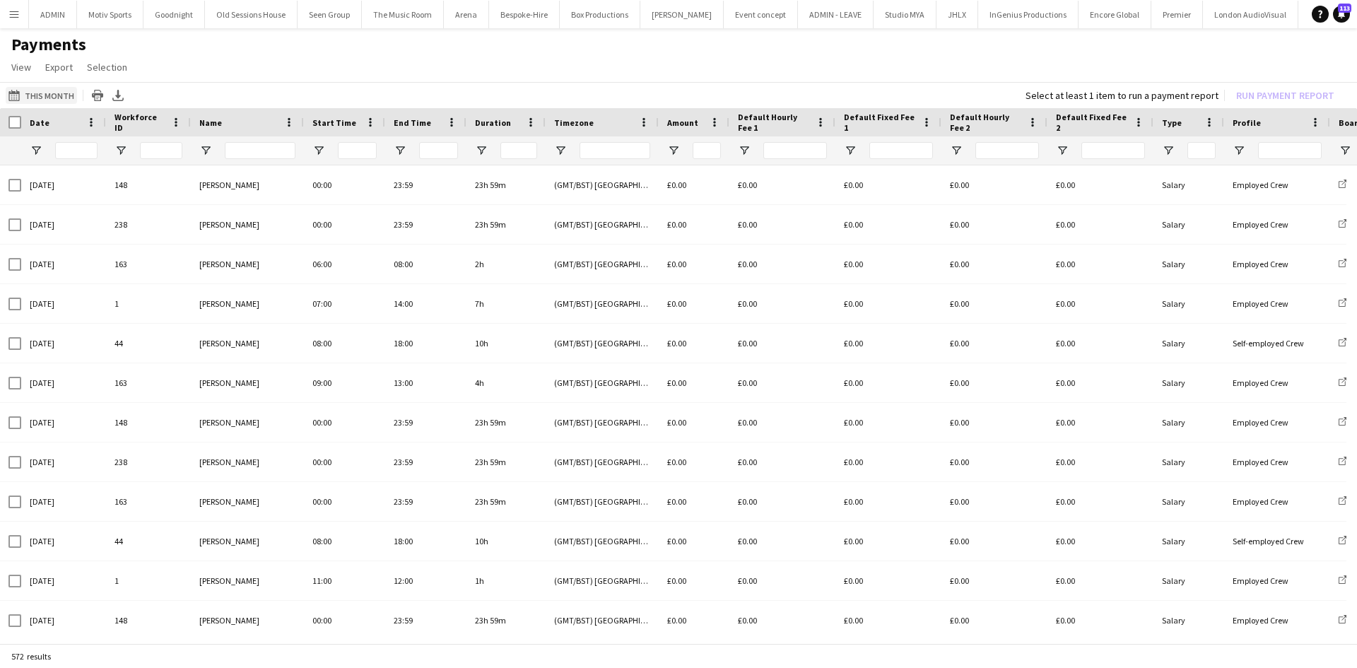
click at [61, 88] on button "This Month This Month" at bounding box center [41, 95] width 71 height 17
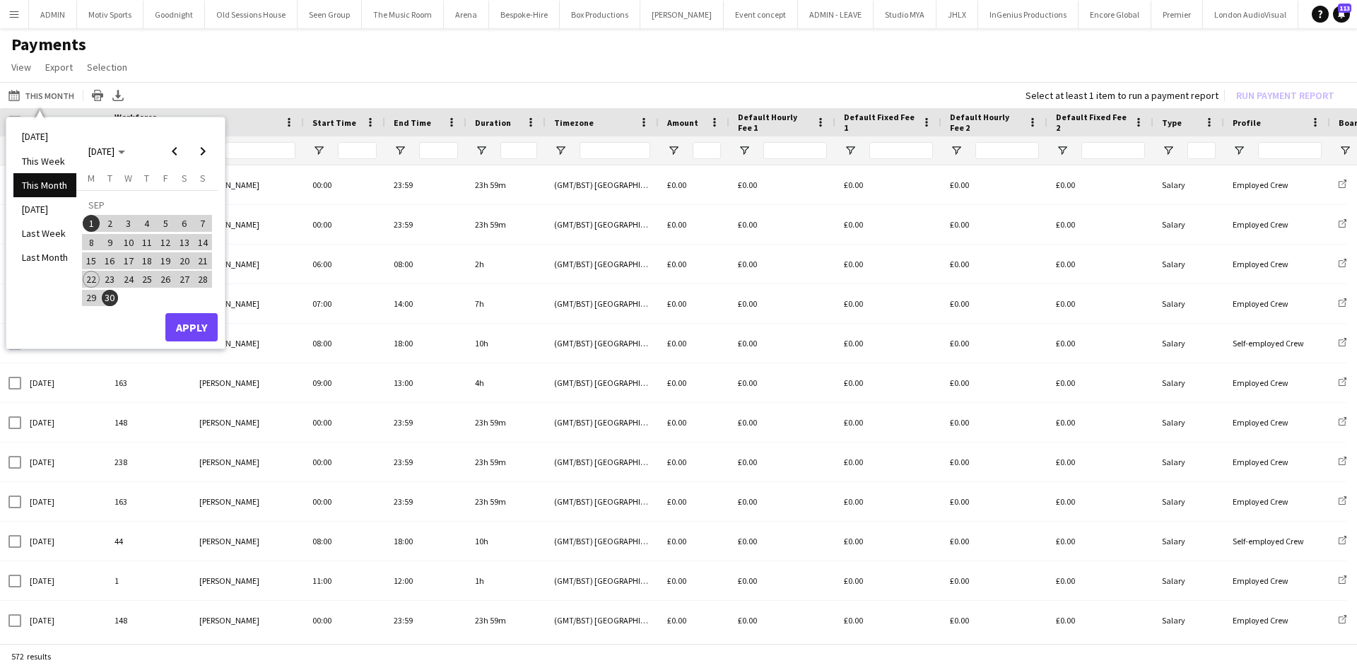
click at [118, 240] on button "9" at bounding box center [109, 241] width 18 height 18
click at [127, 238] on span "10" at bounding box center [128, 242] width 17 height 17
click at [131, 234] on span "10" at bounding box center [128, 242] width 17 height 17
click at [103, 283] on span "23" at bounding box center [110, 279] width 17 height 17
click at [191, 330] on button "Apply" at bounding box center [191, 327] width 52 height 28
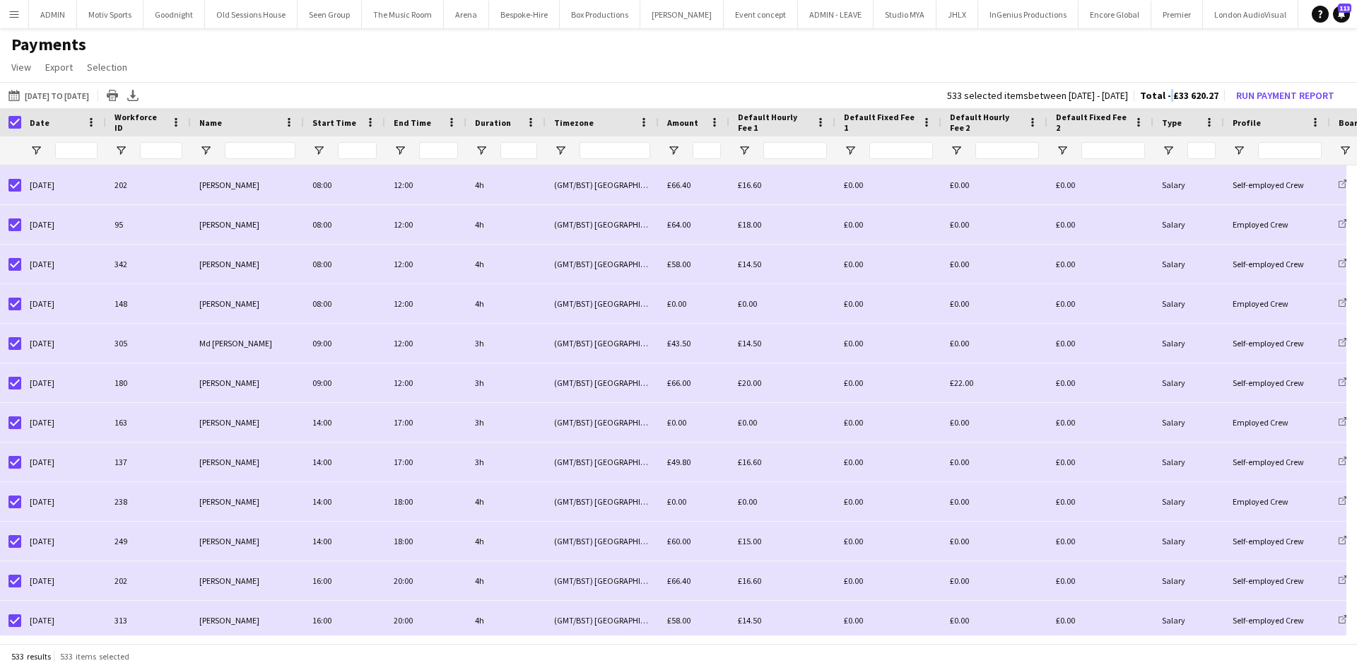
click at [1174, 95] on span "Total - £33 620.27" at bounding box center [1179, 95] width 78 height 13
click at [1179, 98] on span "Total - £33 620.27" at bounding box center [1179, 95] width 78 height 13
copy span "£"
